Goal: Transaction & Acquisition: Purchase product/service

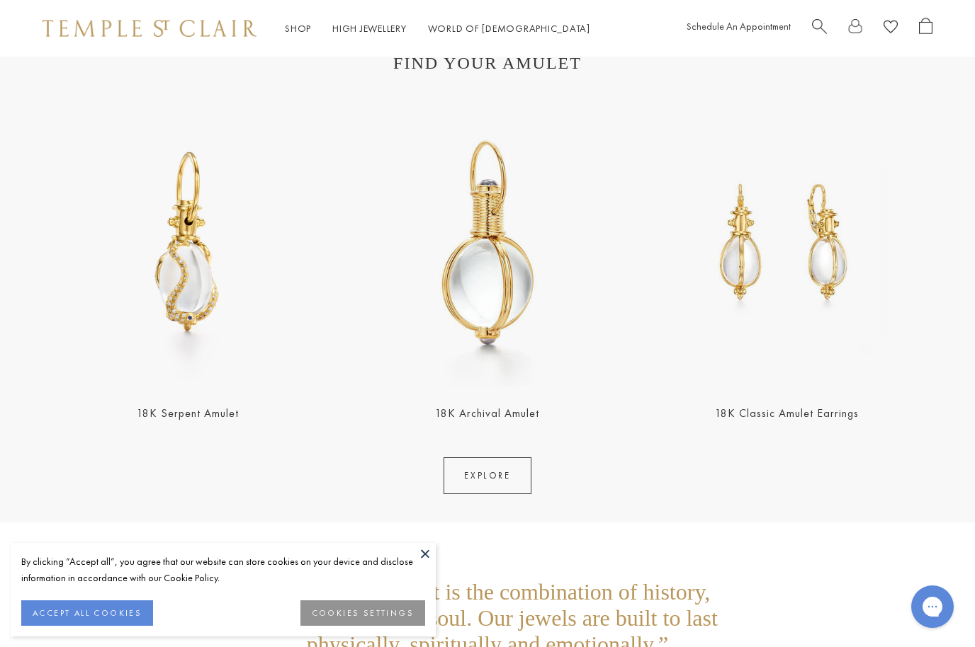
scroll to position [2525, 0]
click at [497, 303] on img at bounding box center [487, 243] width 291 height 291
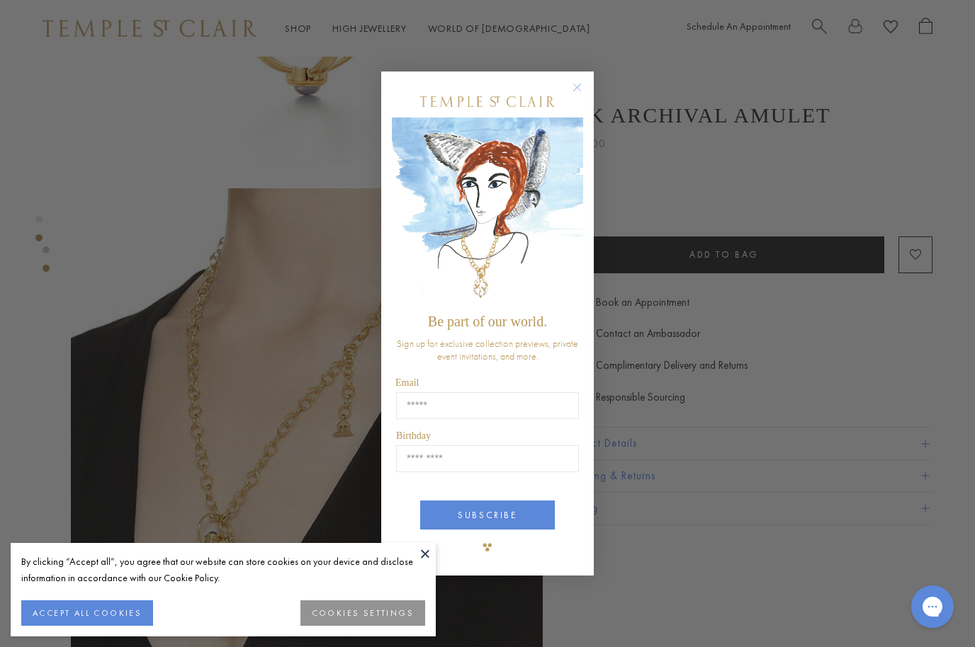
scroll to position [361, 0]
type input "*"
type input "**********"
type input "*****"
click at [517, 526] on button "SUBSCRIBE" at bounding box center [487, 515] width 135 height 29
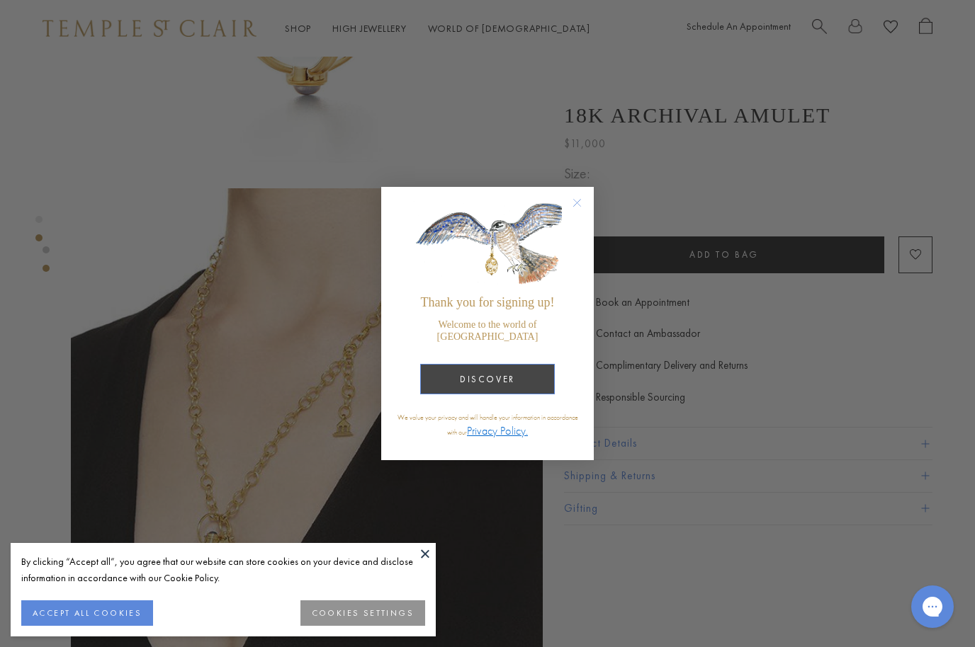
click at [528, 373] on button "DISCOVER" at bounding box center [487, 379] width 135 height 30
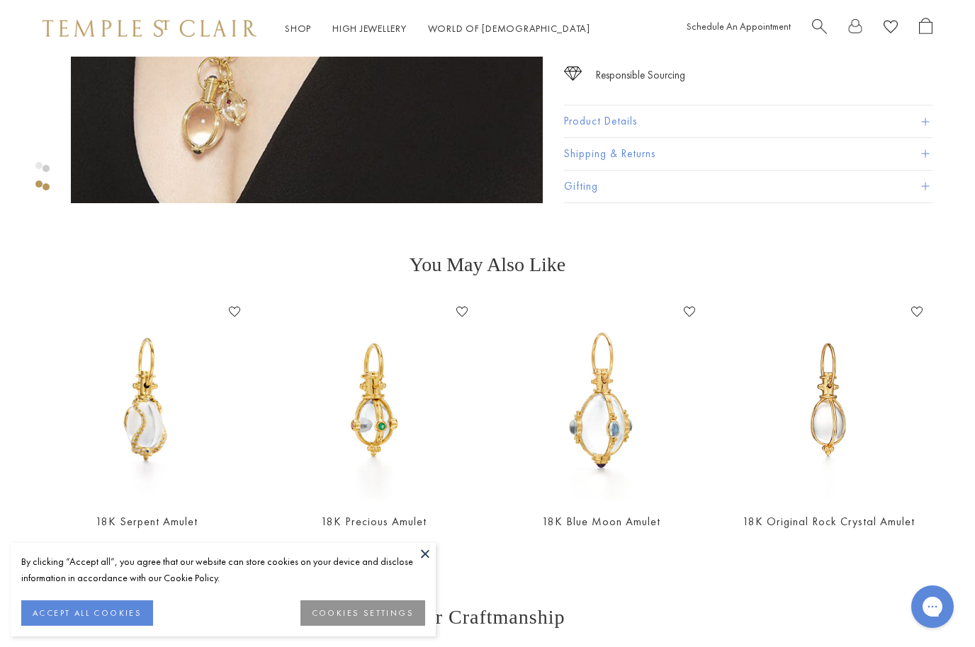
scroll to position [808, 0]
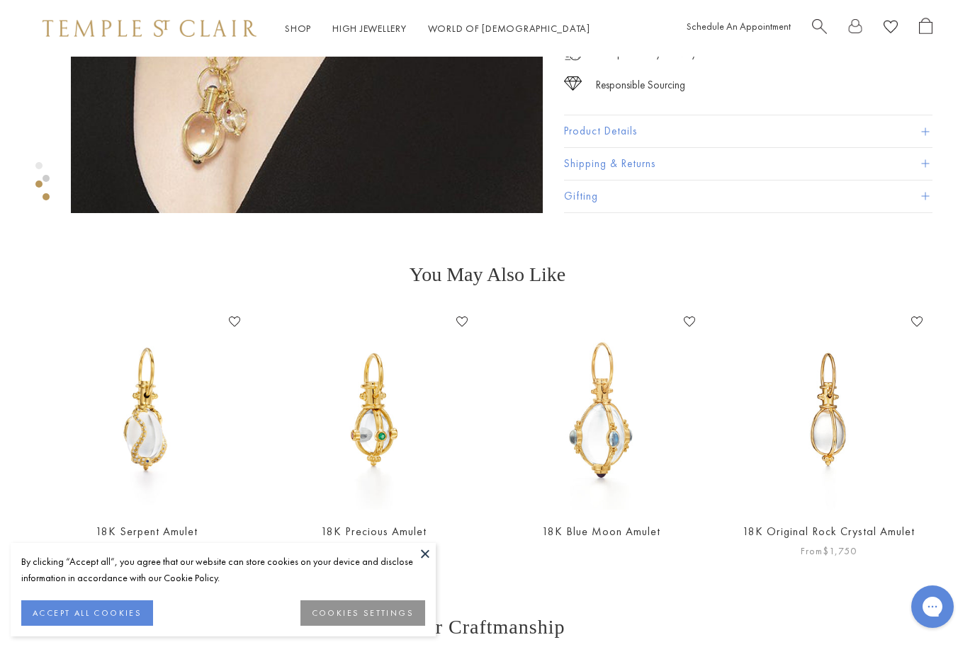
click at [818, 436] on img at bounding box center [828, 410] width 199 height 199
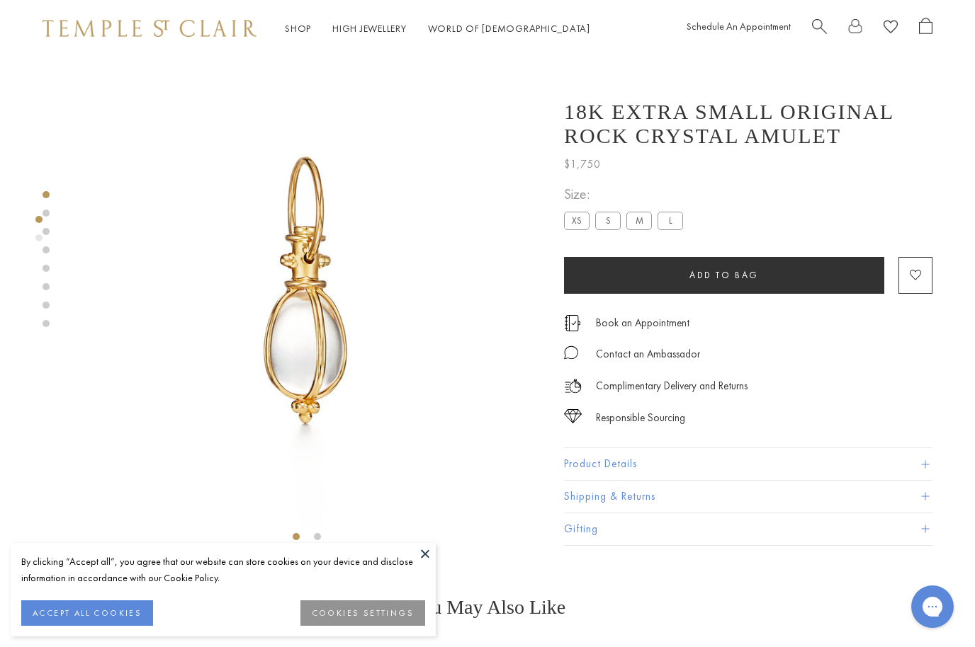
click at [603, 230] on label "S" at bounding box center [608, 222] width 26 height 18
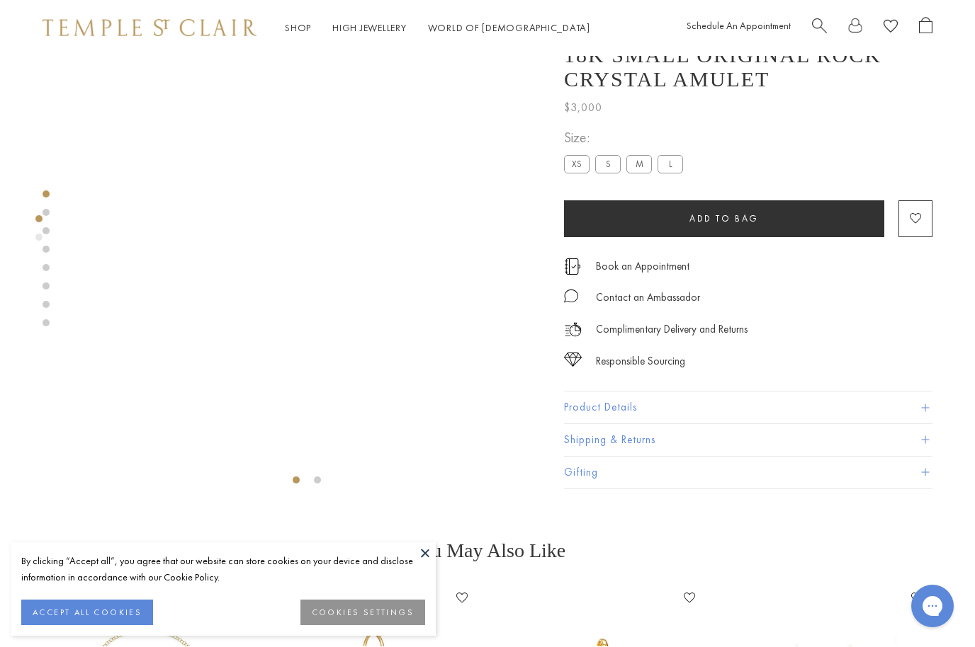
scroll to position [57, 0]
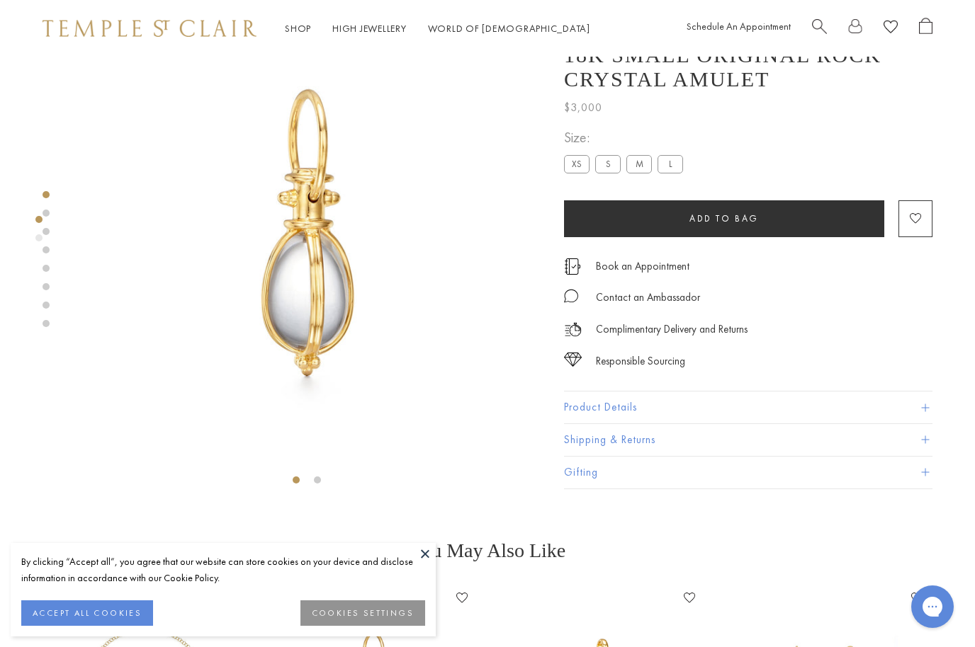
click at [636, 186] on div "**********" at bounding box center [748, 159] width 368 height 64
click at [635, 173] on label "M" at bounding box center [639, 165] width 26 height 18
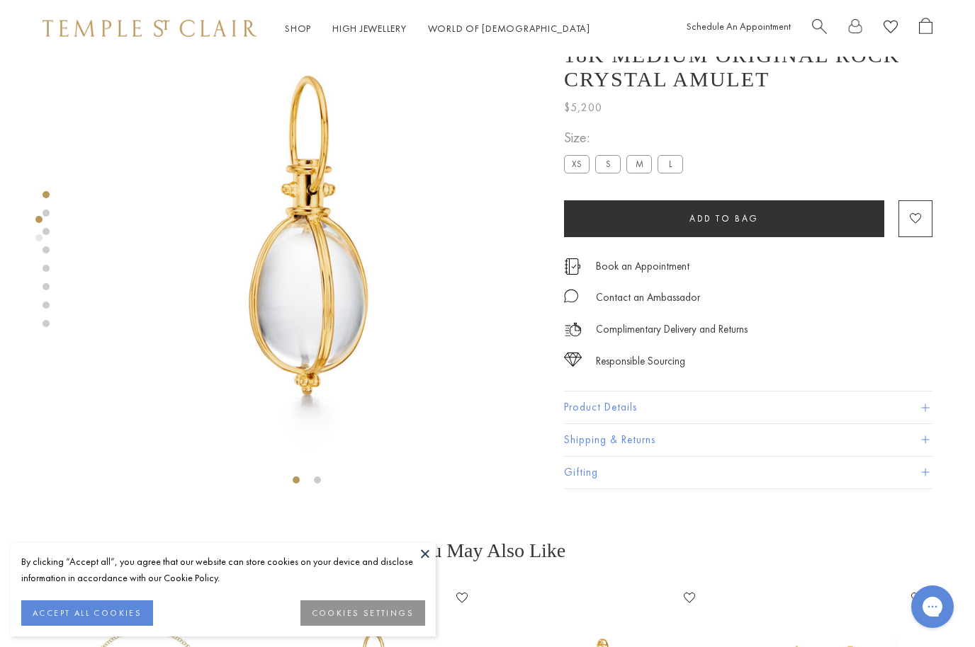
click at [676, 165] on label "L" at bounding box center [670, 165] width 26 height 18
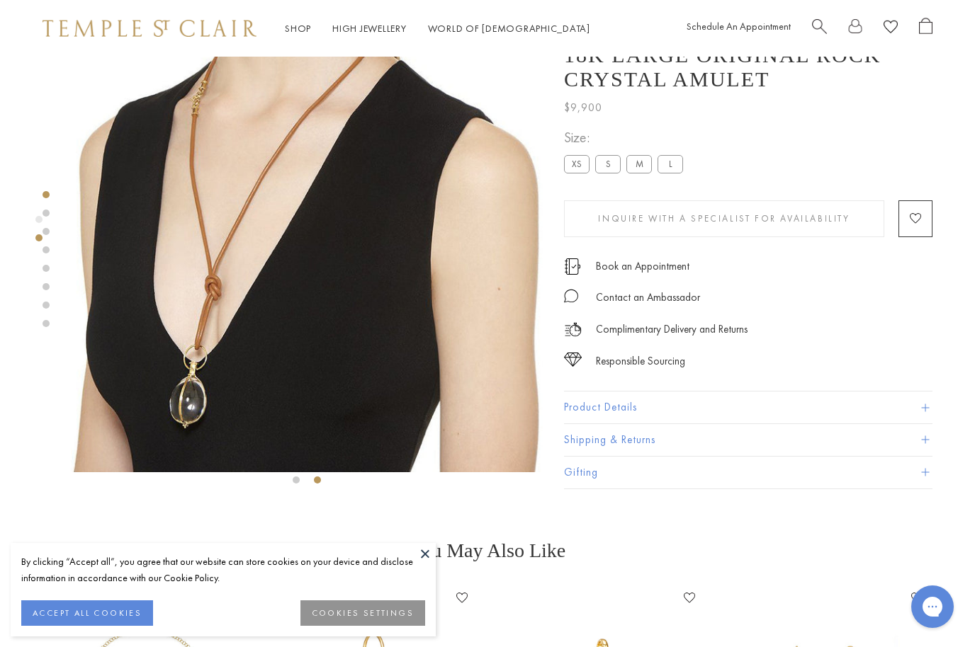
click at [579, 171] on label "XS" at bounding box center [577, 165] width 26 height 18
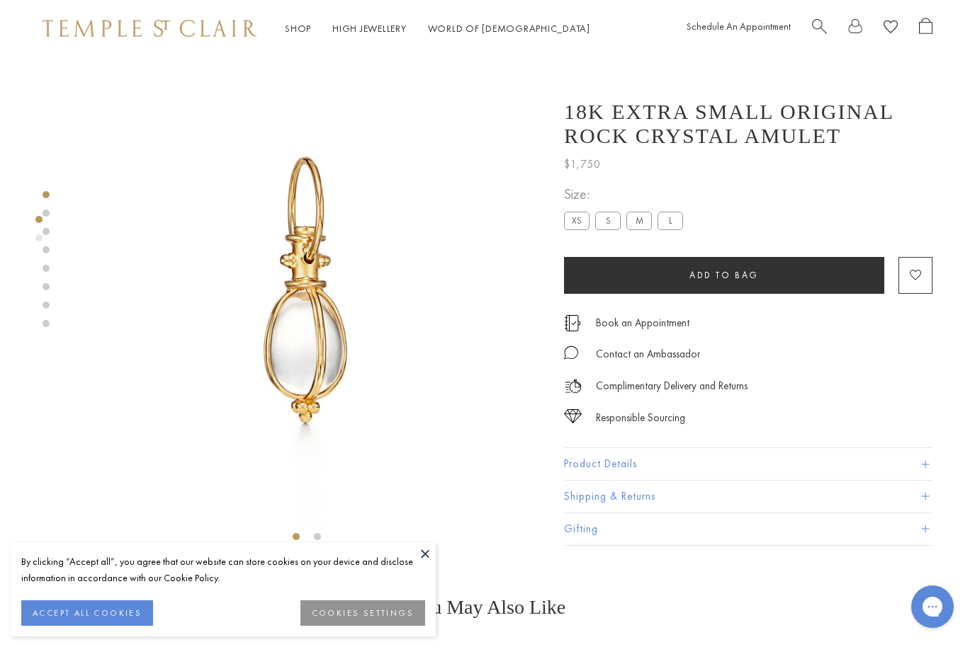
scroll to position [0, 3]
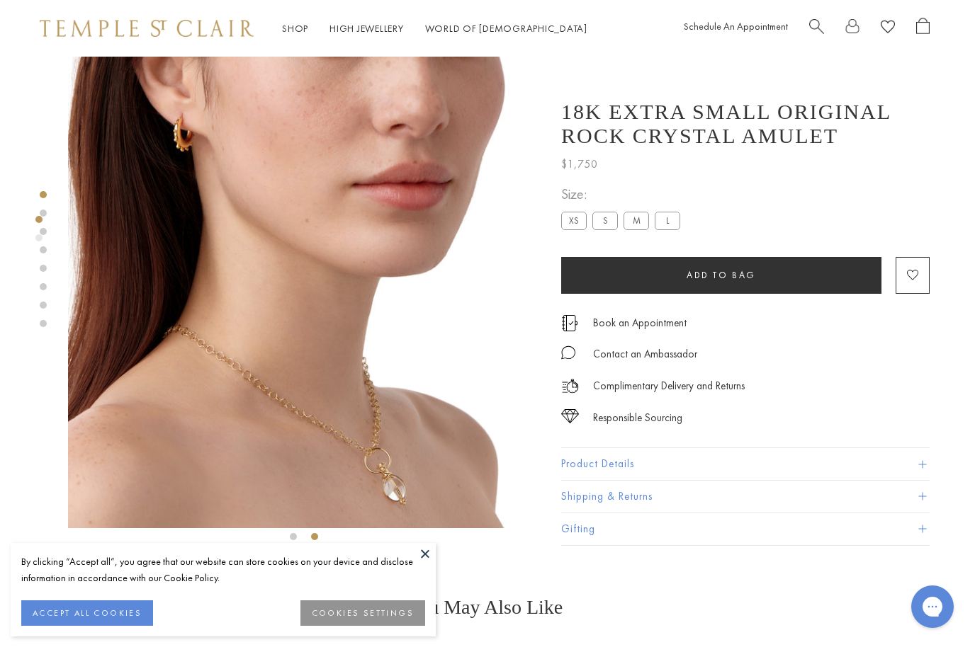
click at [601, 230] on label "S" at bounding box center [605, 222] width 26 height 18
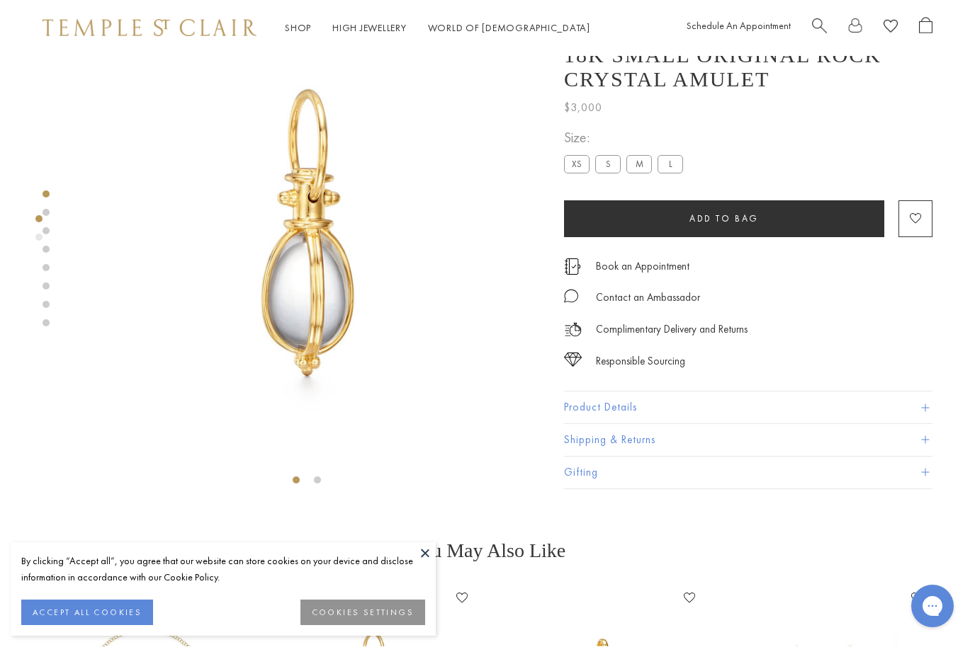
scroll to position [57, 0]
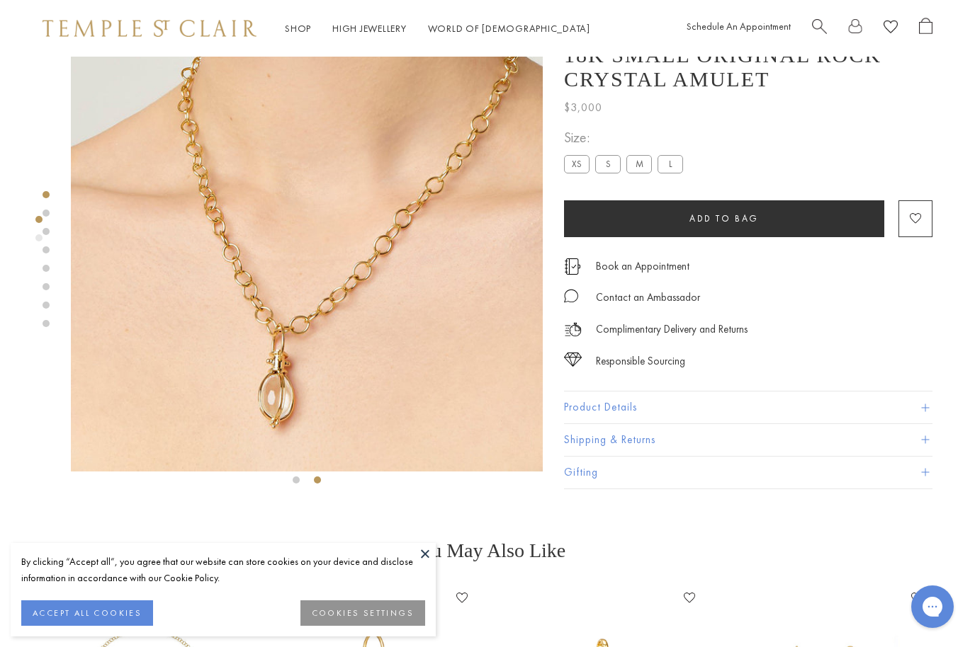
click at [635, 174] on label "M" at bounding box center [639, 165] width 26 height 18
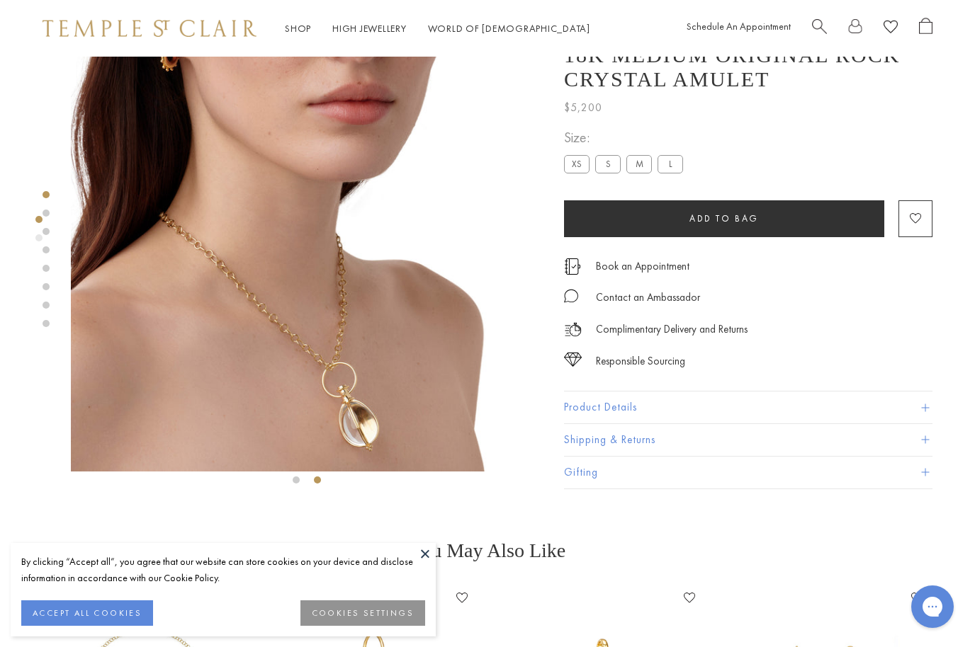
click at [675, 169] on label "L" at bounding box center [670, 165] width 26 height 18
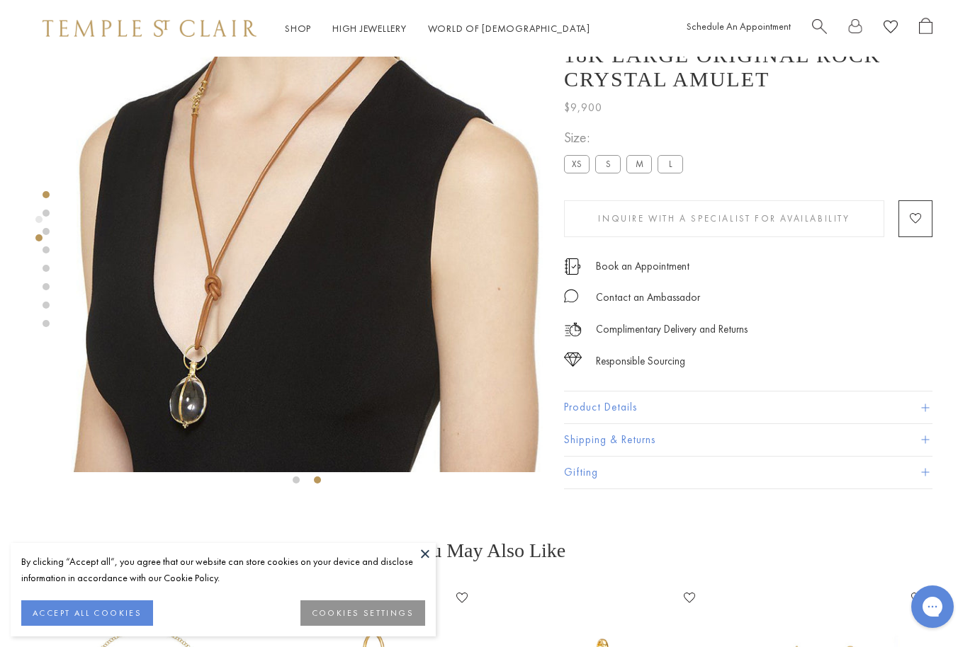
click at [587, 171] on label "XS" at bounding box center [577, 165] width 26 height 18
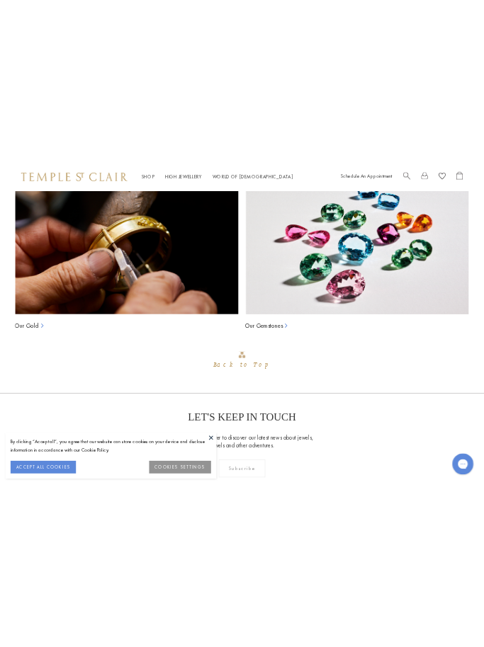
scroll to position [1953, 0]
